Goal: Information Seeking & Learning: Learn about a topic

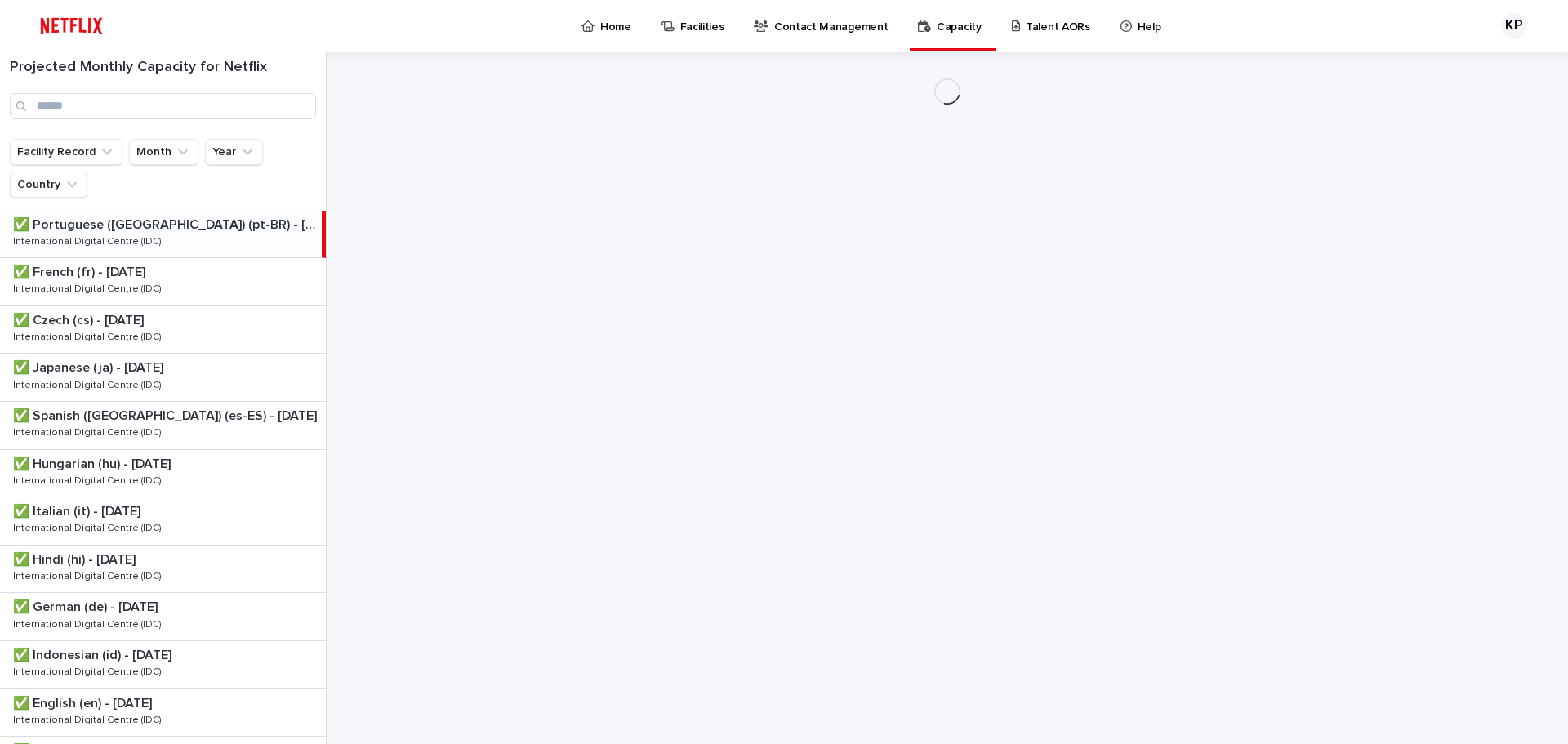
click at [1029, 26] on p "Talent AORs" at bounding box center [1058, 17] width 65 height 34
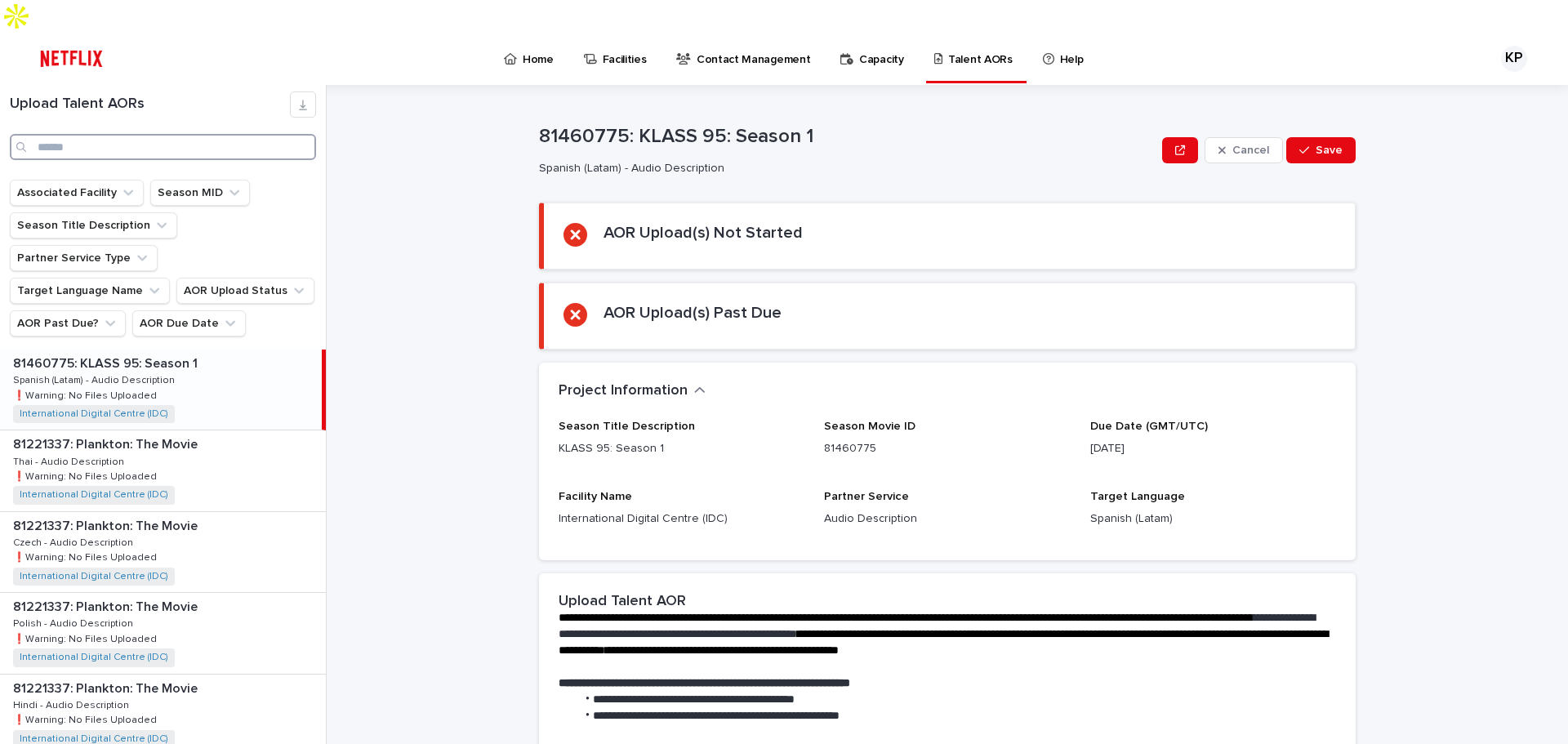
click at [135, 134] on input "Search" at bounding box center [163, 146] width 306 height 26
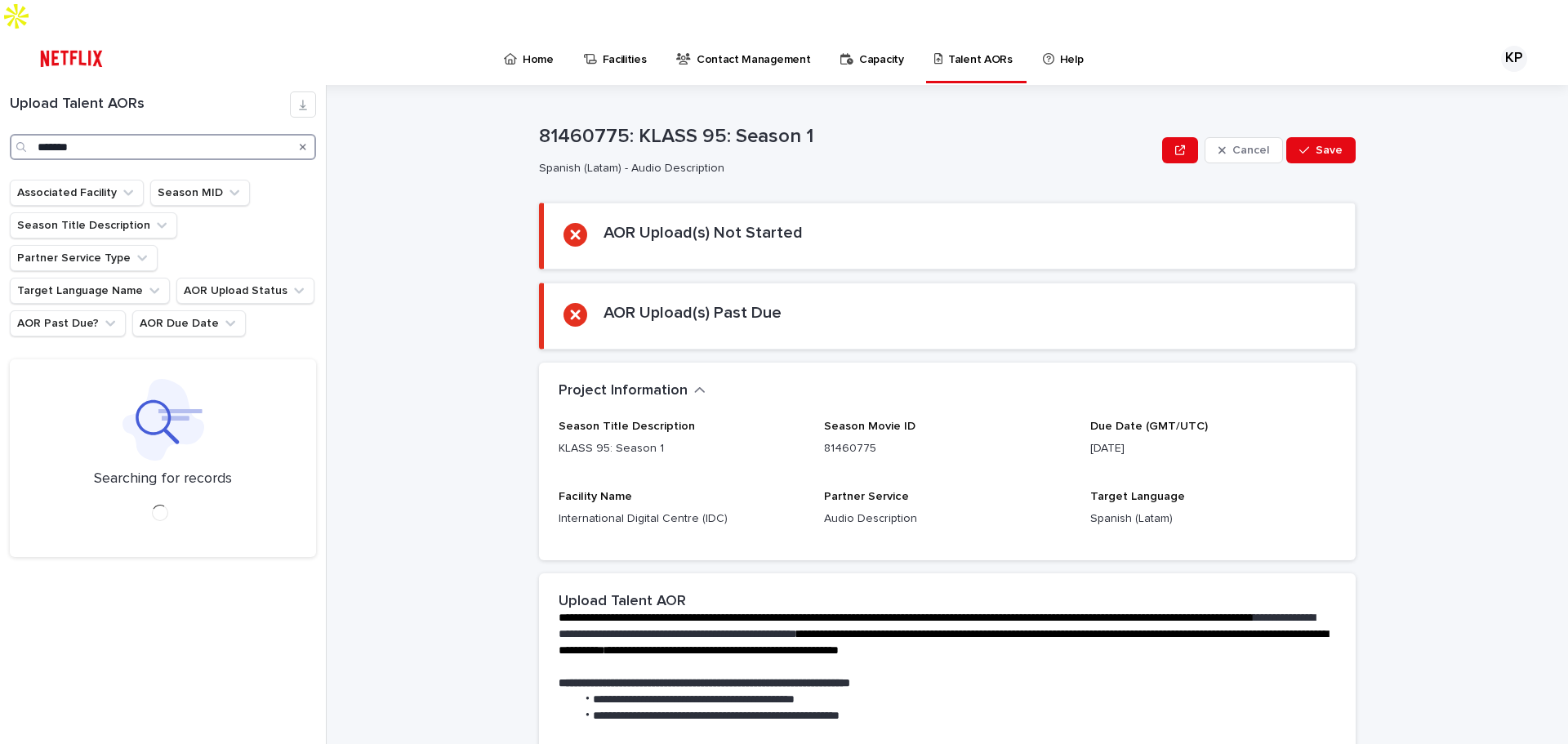
type input "*******"
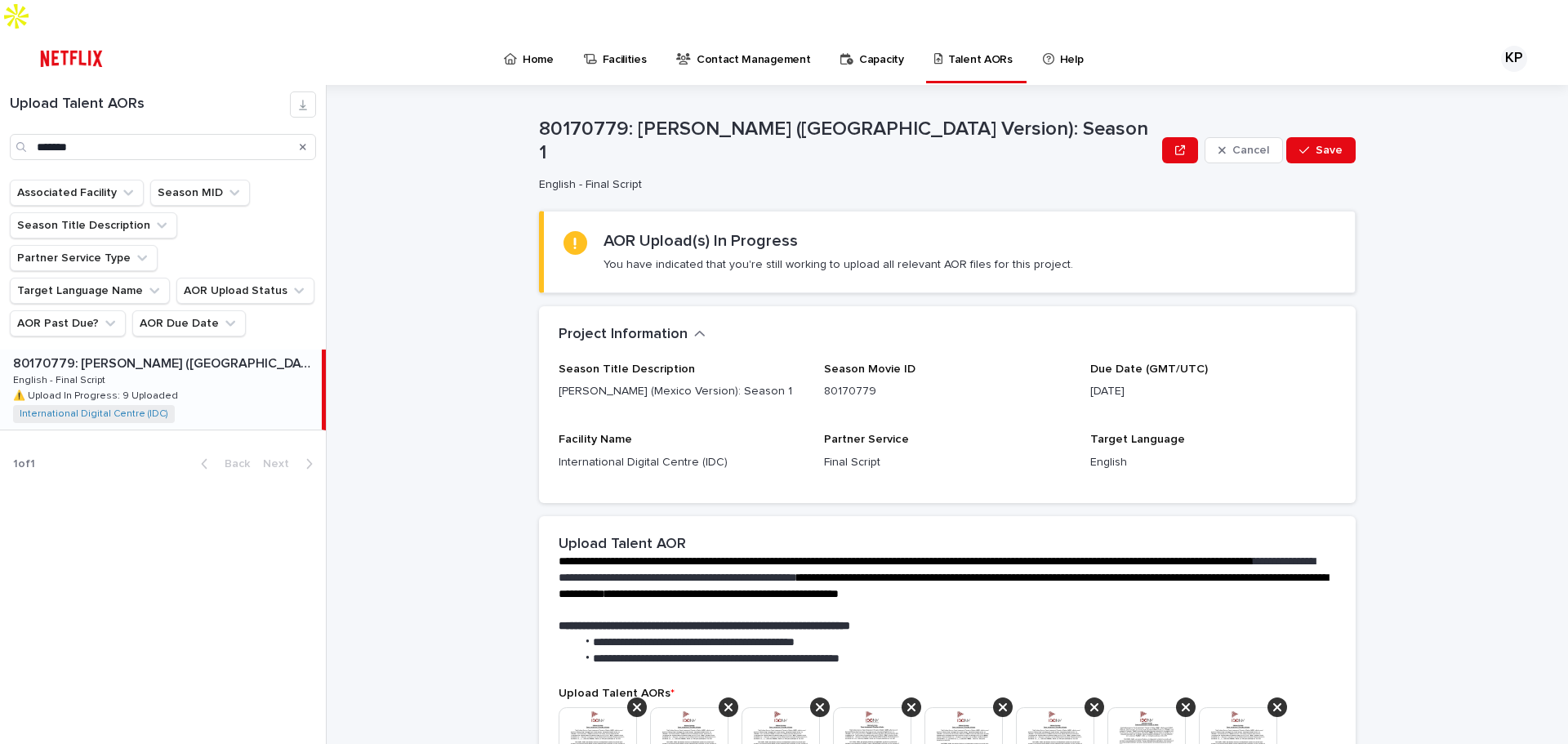
click at [227, 350] on div "80170779: [PERSON_NAME] ([GEOGRAPHIC_DATA] Version): Season 1 80170779: [PERSON…" at bounding box center [161, 389] width 322 height 80
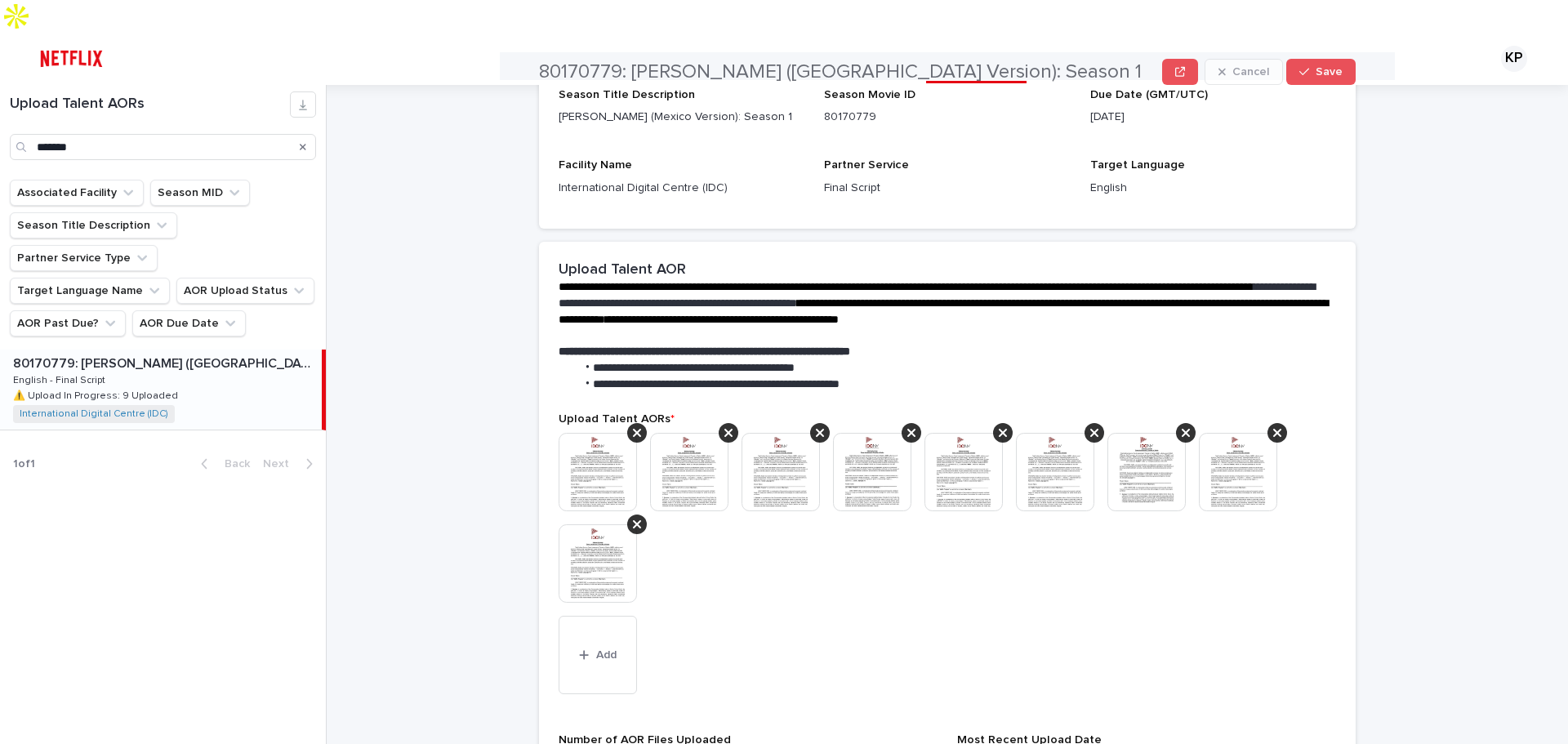
scroll to position [327, 0]
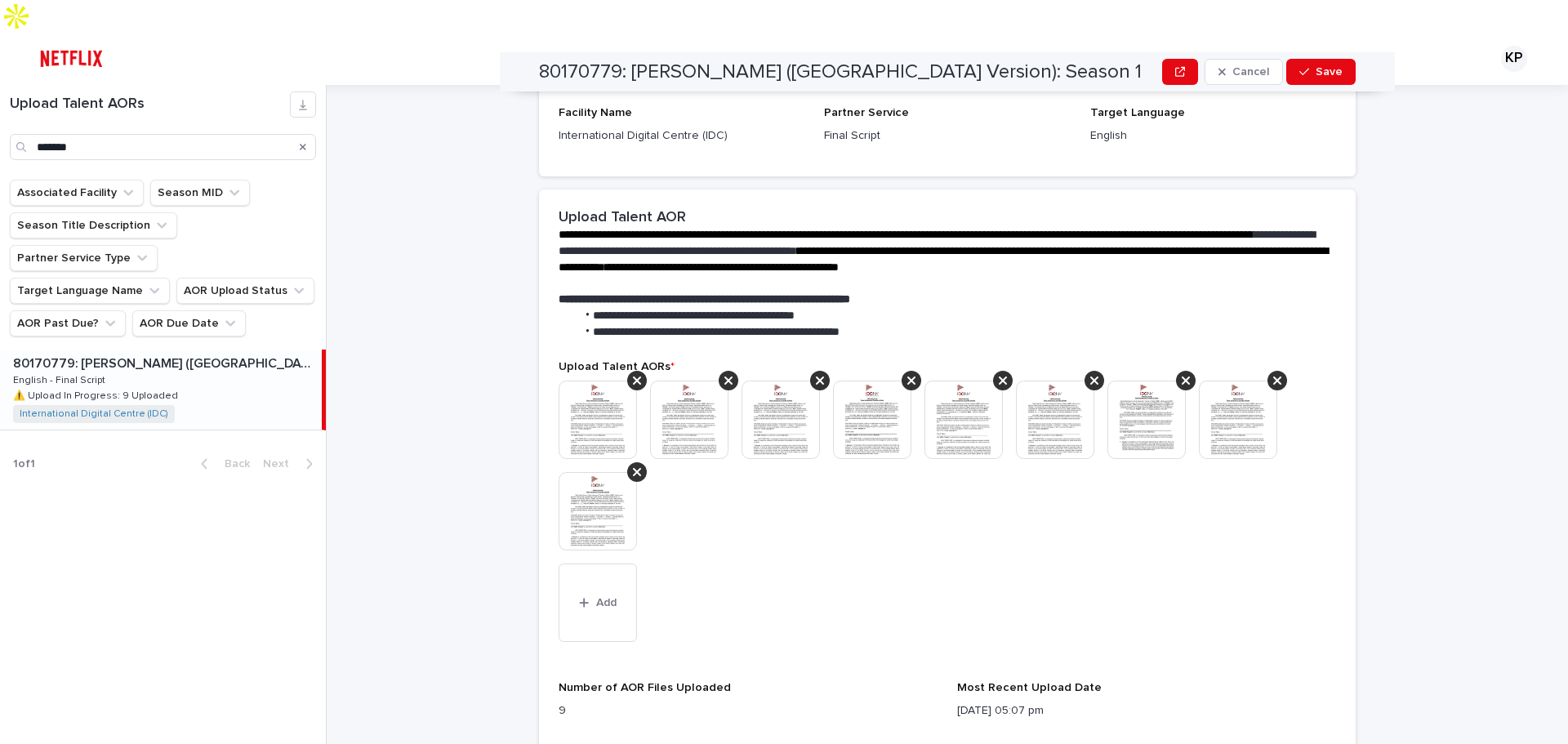
click at [597, 389] on img at bounding box center [598, 419] width 78 height 78
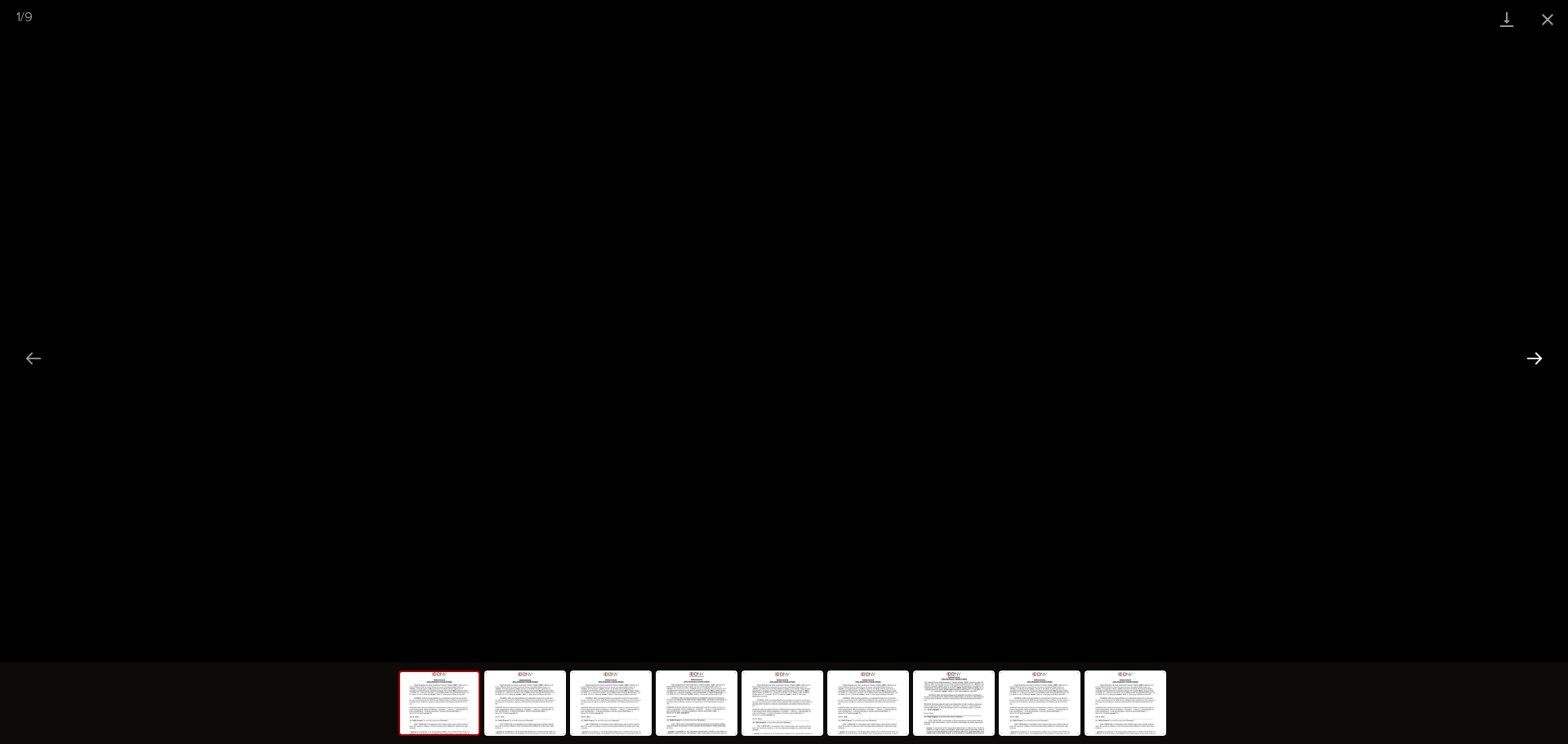
click at [1536, 360] on button "Next slide" at bounding box center [1534, 358] width 34 height 32
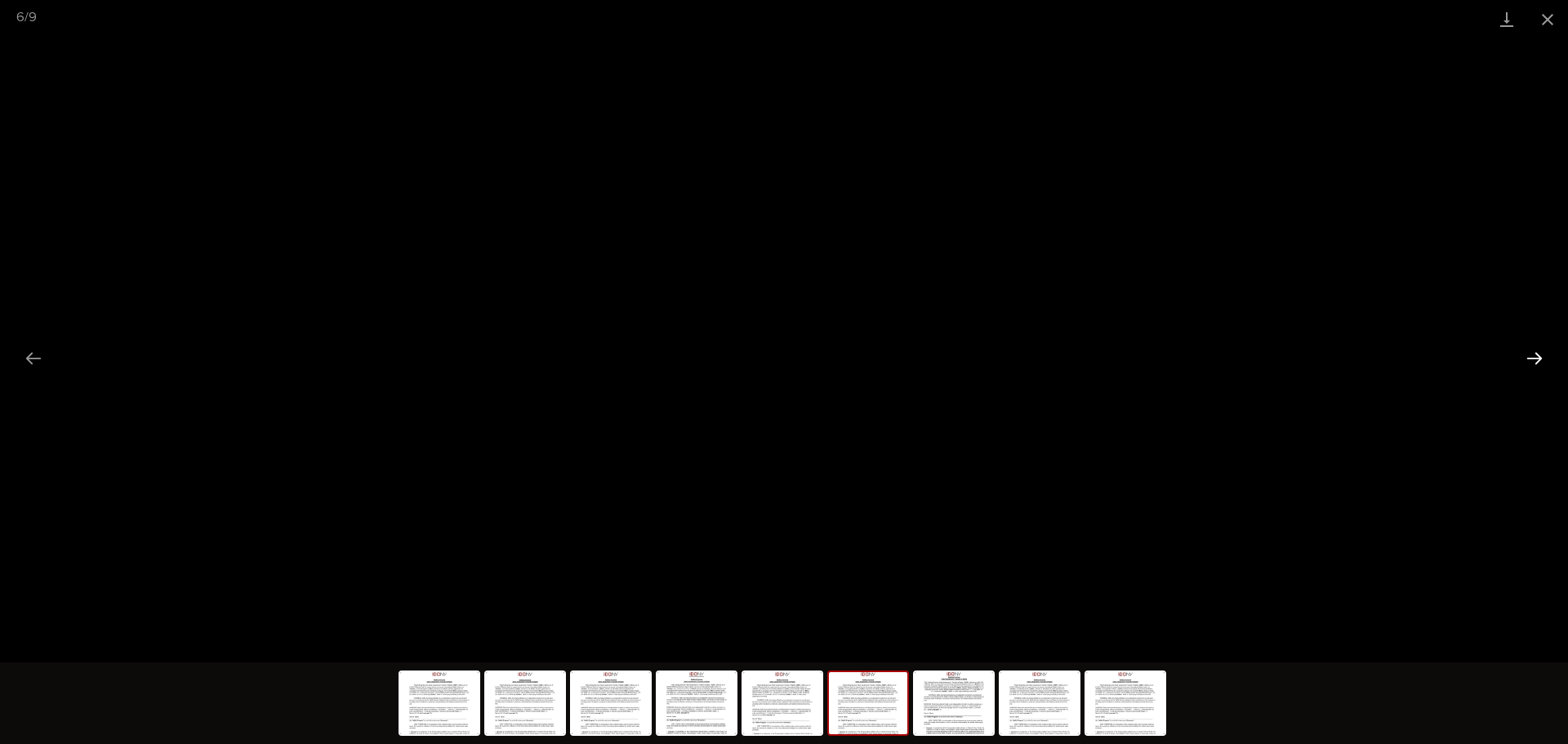
click at [1536, 360] on button "Next slide" at bounding box center [1534, 358] width 34 height 32
click at [1564, 13] on button "Close gallery" at bounding box center [1547, 19] width 41 height 38
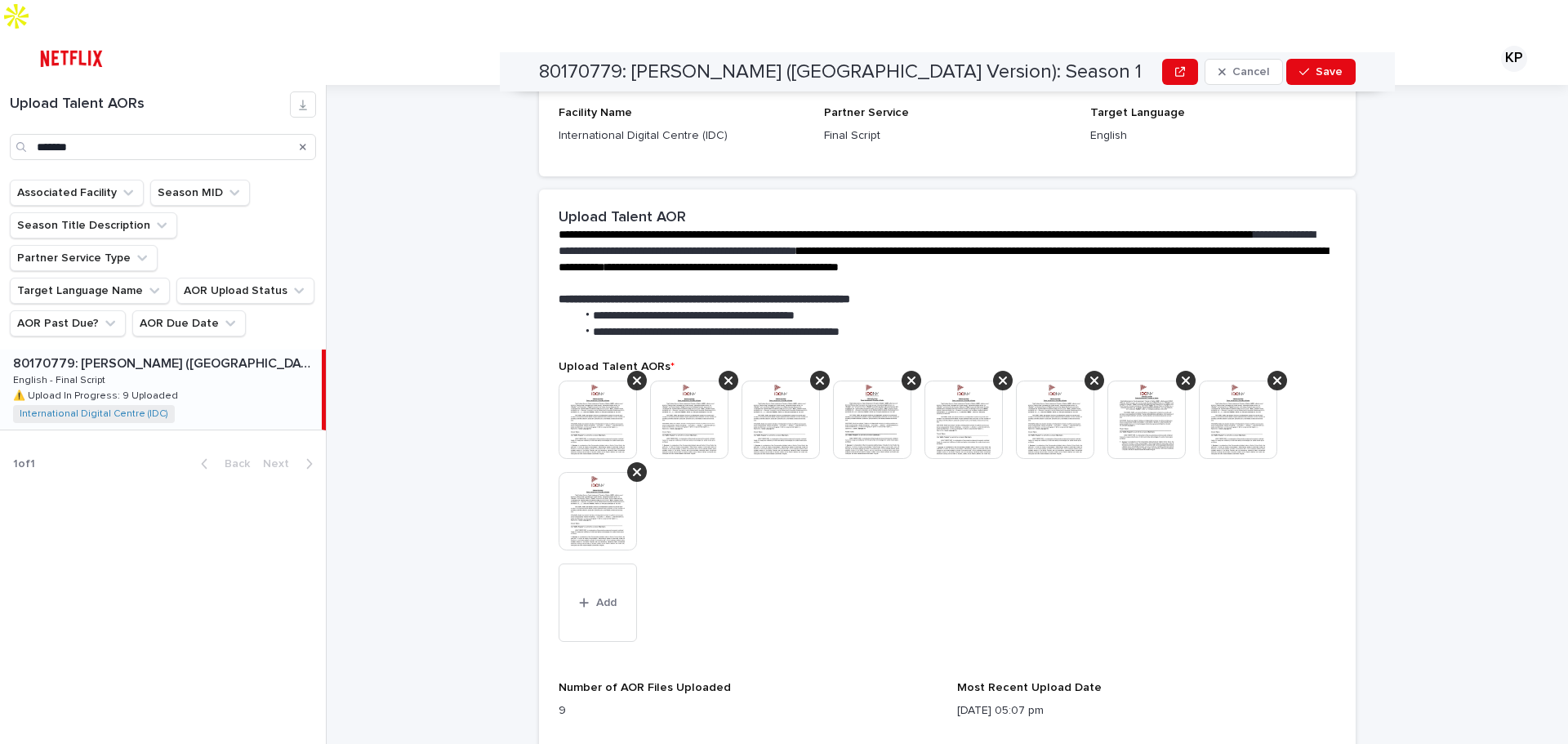
click at [569, 380] on img at bounding box center [598, 419] width 78 height 78
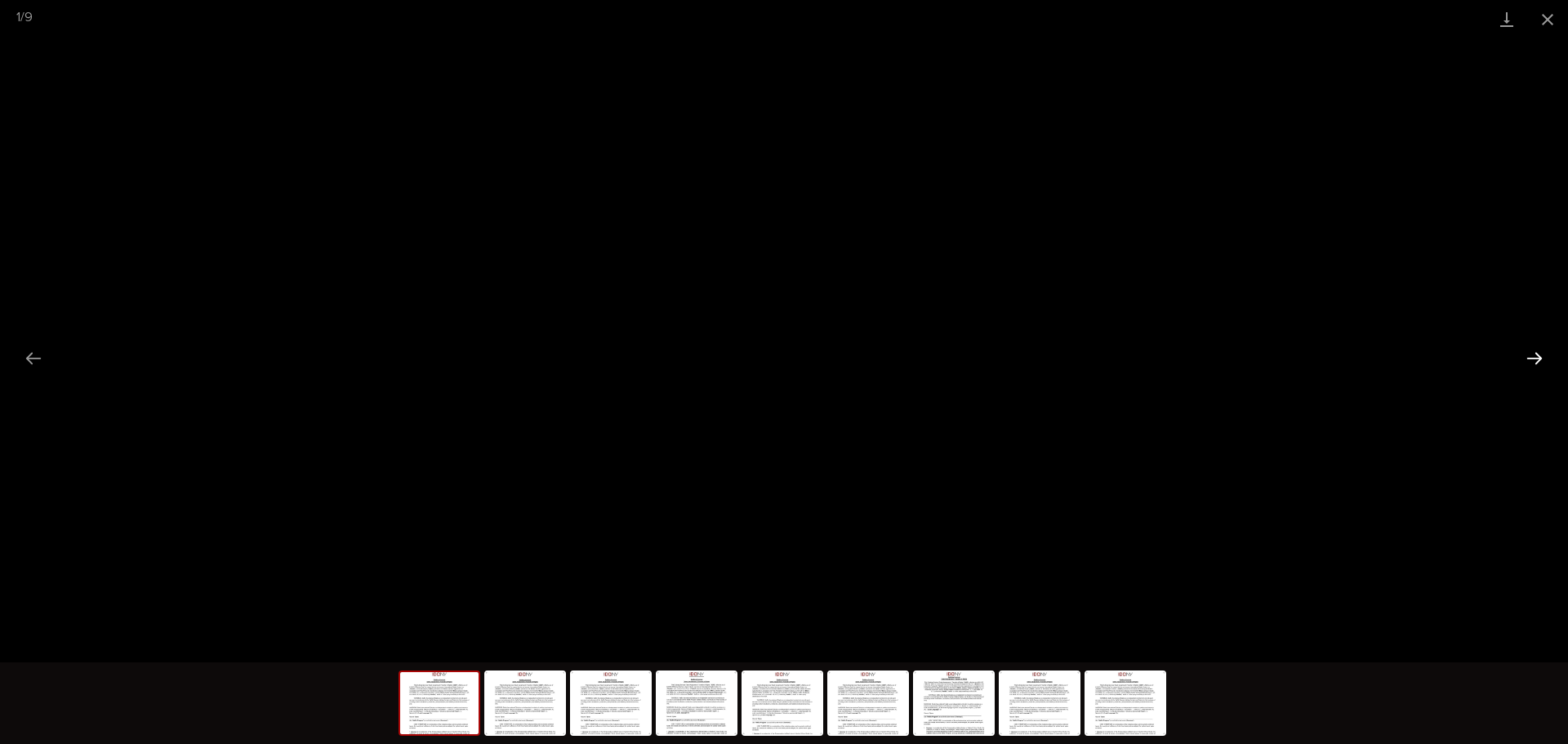
click at [1530, 346] on button "Next slide" at bounding box center [1534, 358] width 34 height 32
click at [17, 365] on button "Previous slide" at bounding box center [33, 358] width 34 height 32
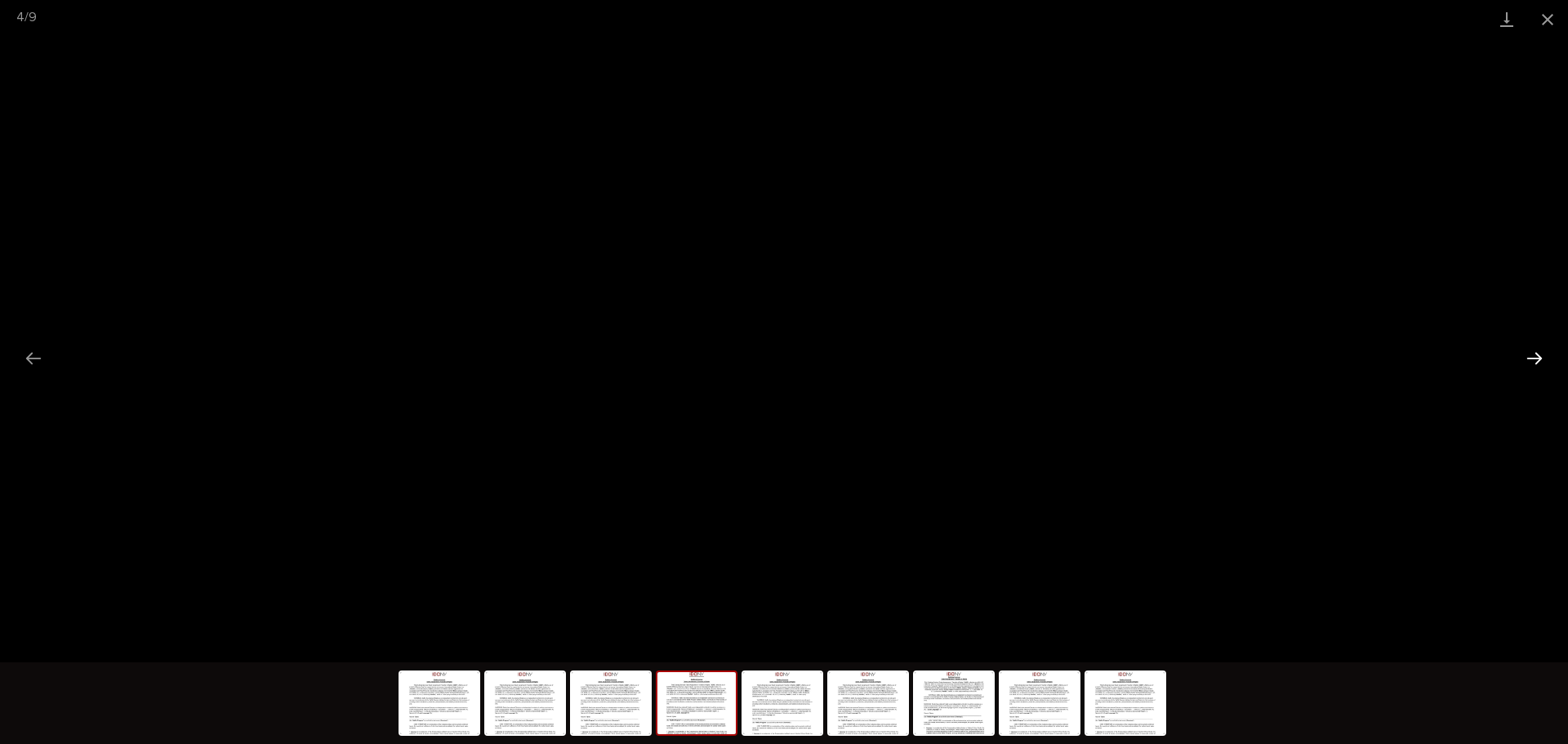
click at [1538, 360] on button "Next slide" at bounding box center [1534, 358] width 34 height 32
click at [1539, 360] on button "Next slide" at bounding box center [1534, 358] width 34 height 32
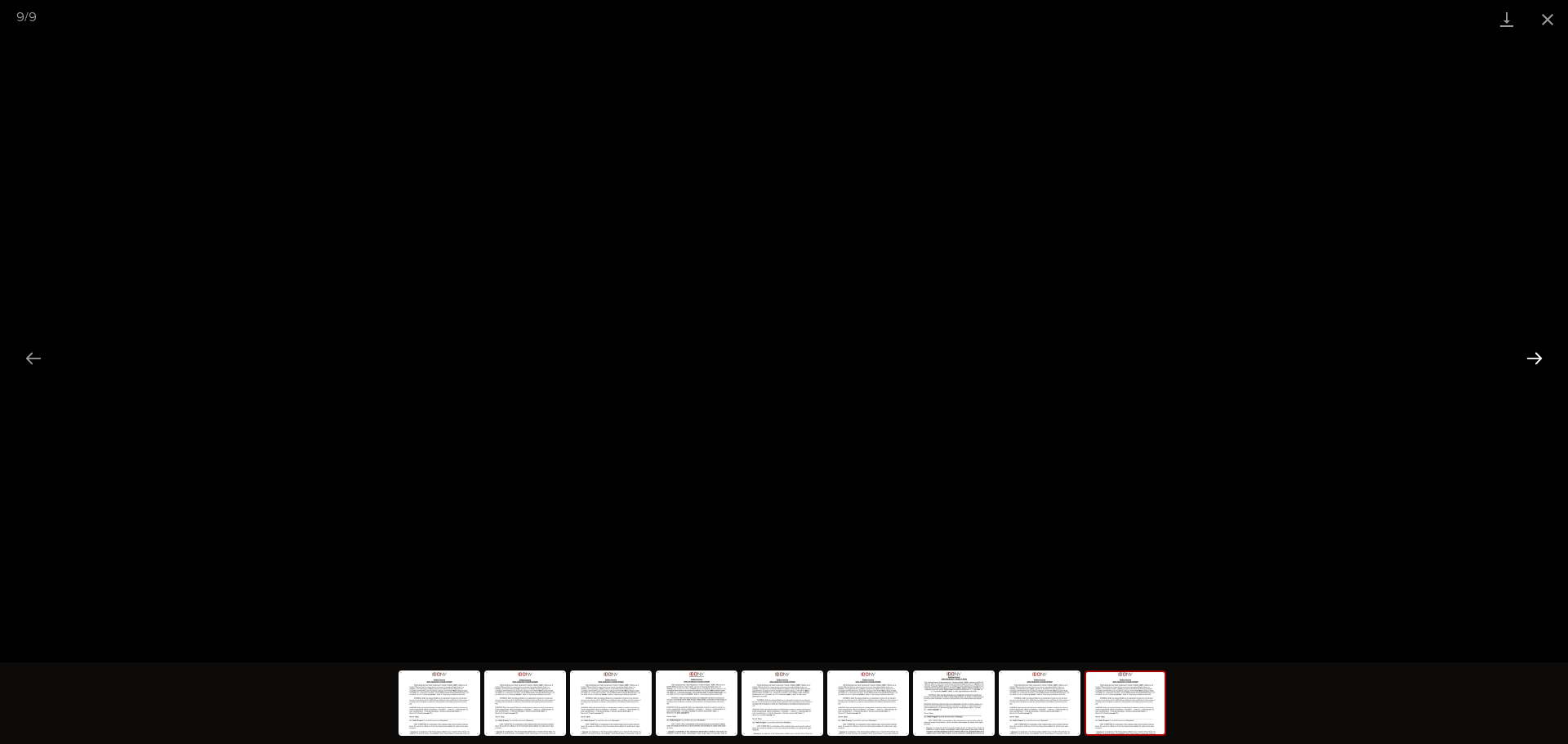
click at [1539, 360] on button "Next slide" at bounding box center [1534, 358] width 34 height 32
click at [1546, 17] on button "Close gallery" at bounding box center [1547, 19] width 41 height 38
